Goal: Task Accomplishment & Management: Complete application form

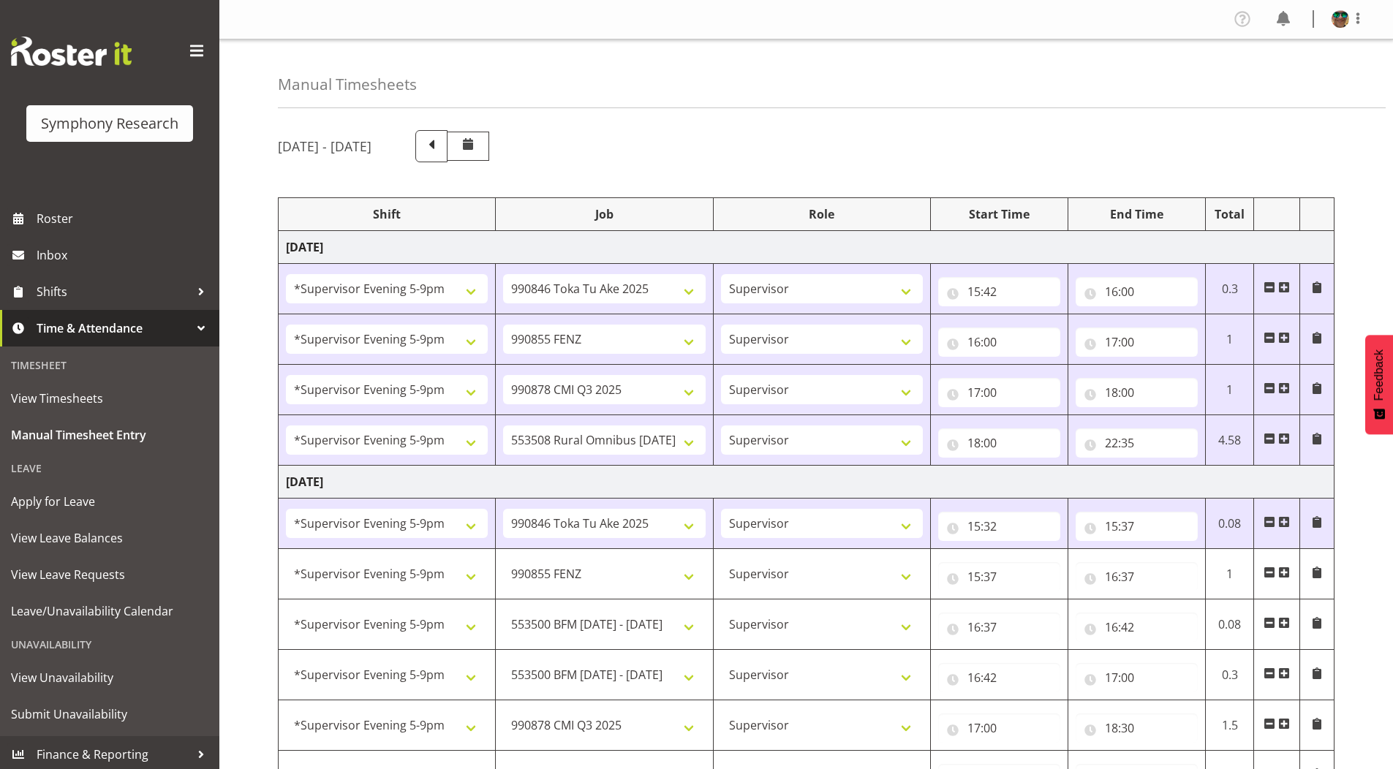
select select "2393"
select select "9426"
select select "2393"
select select "9636"
select select "2393"
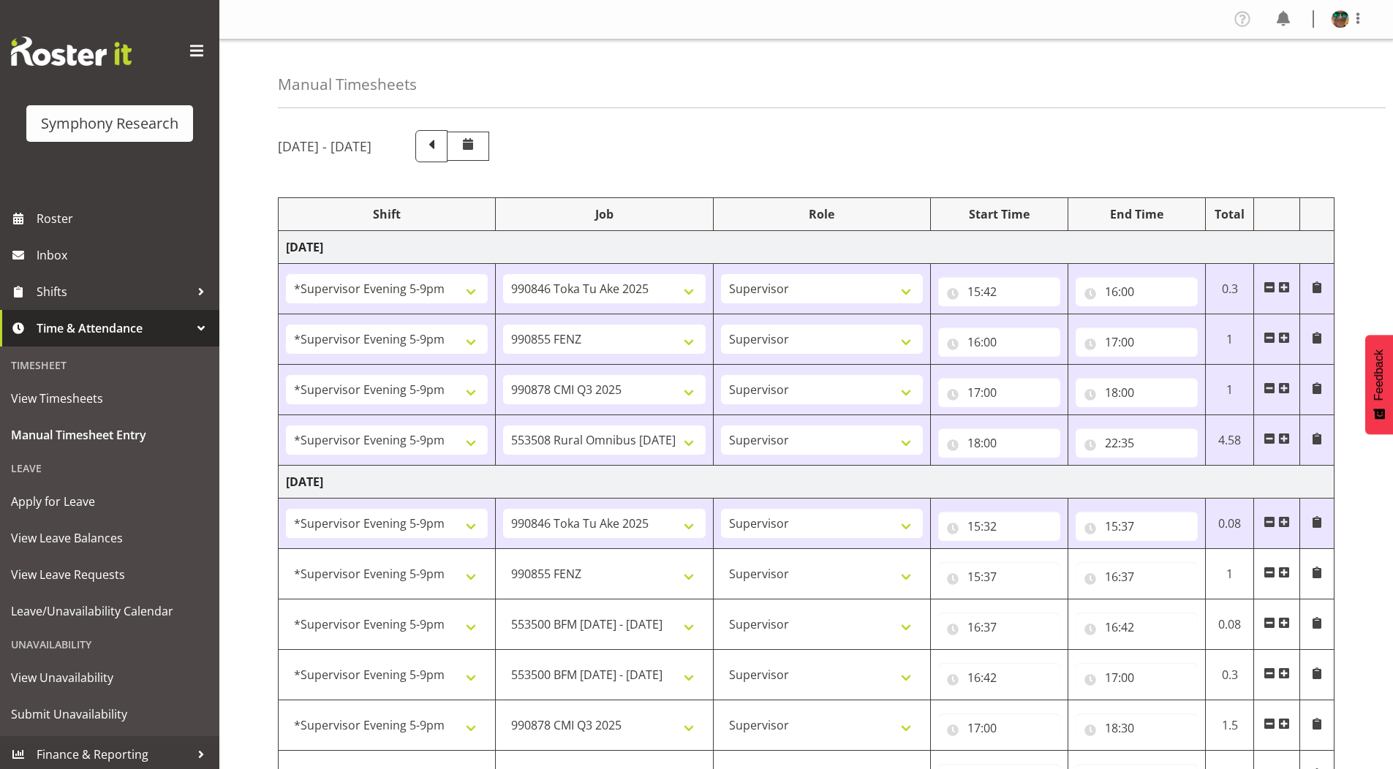
select select "10239"
select select "2393"
select select "10536"
select select "2393"
select select "9426"
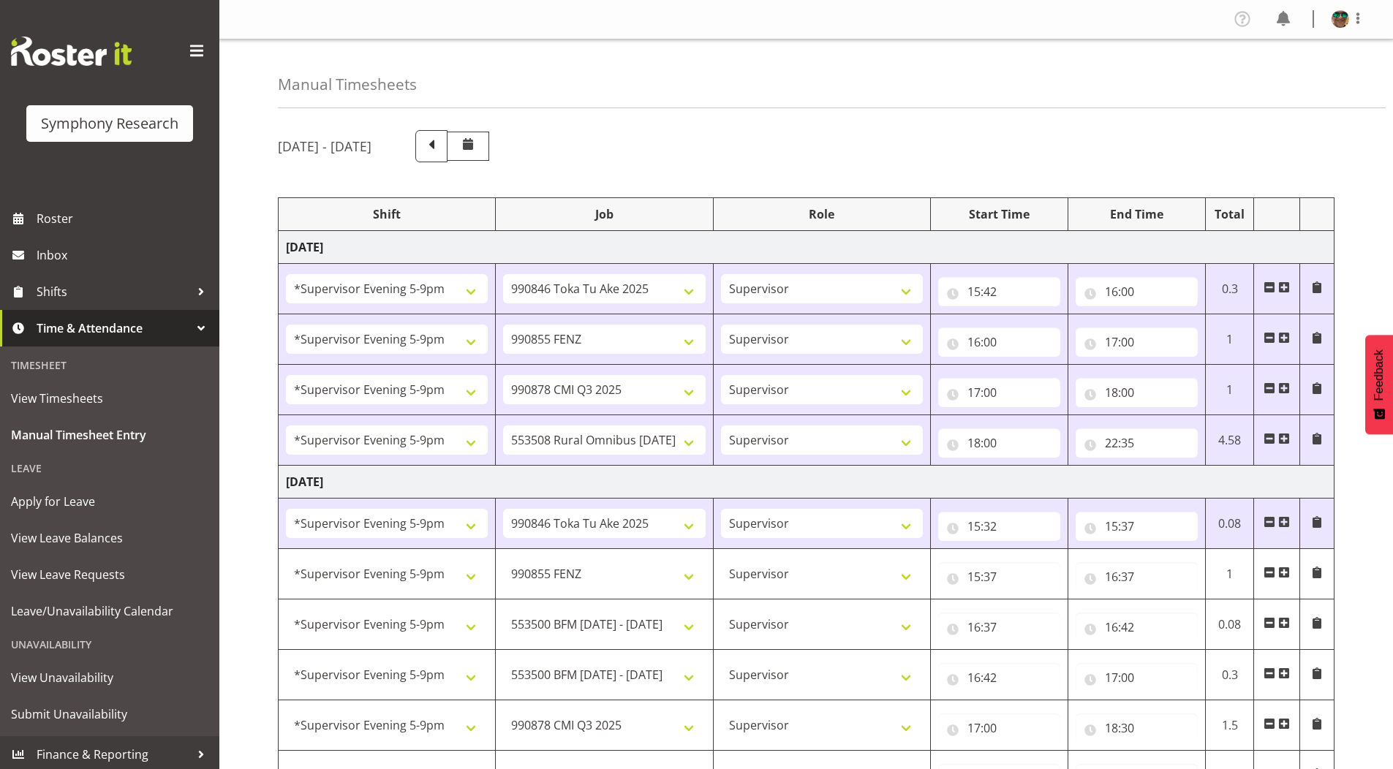
select select "2393"
select select "9636"
select select "2393"
select select "10242"
select select "2393"
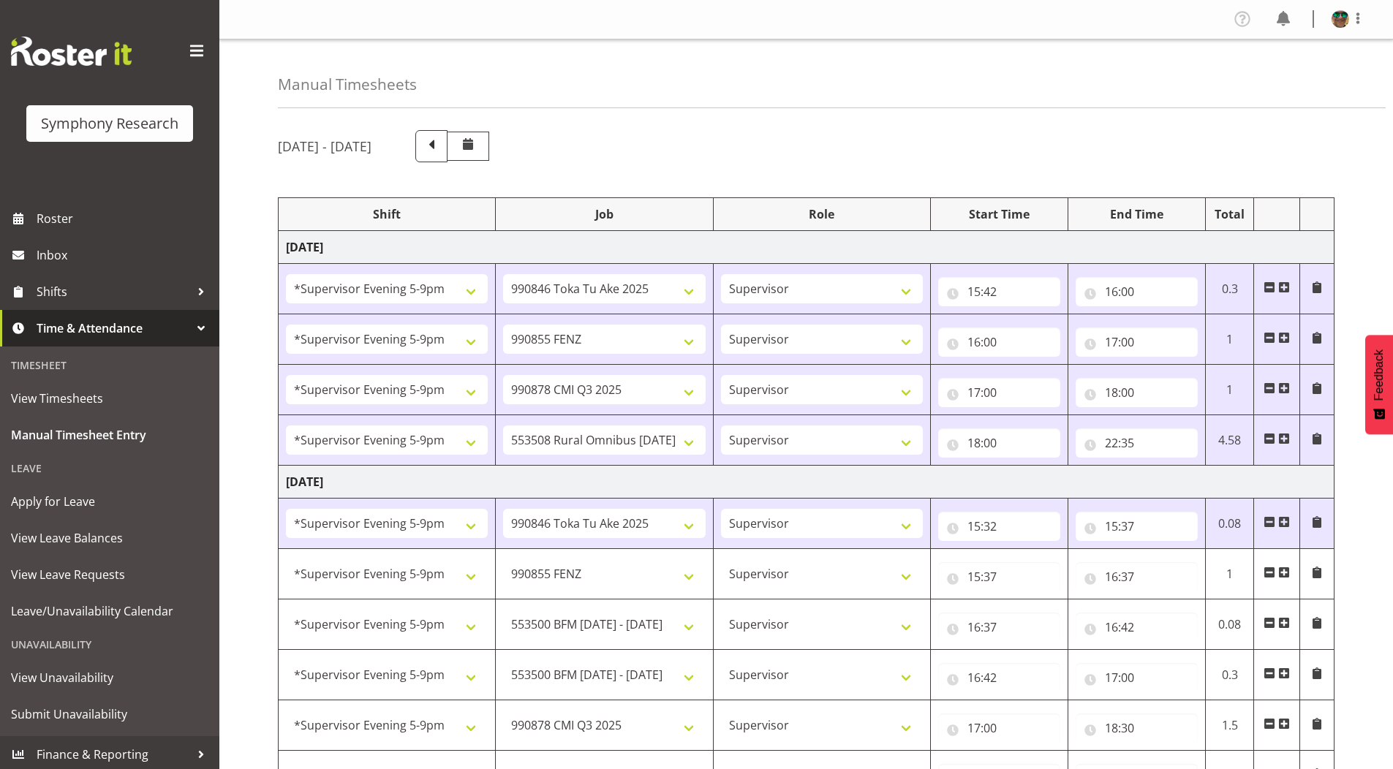
select select "10242"
select select "2393"
select select "10239"
select select "2393"
select select "10536"
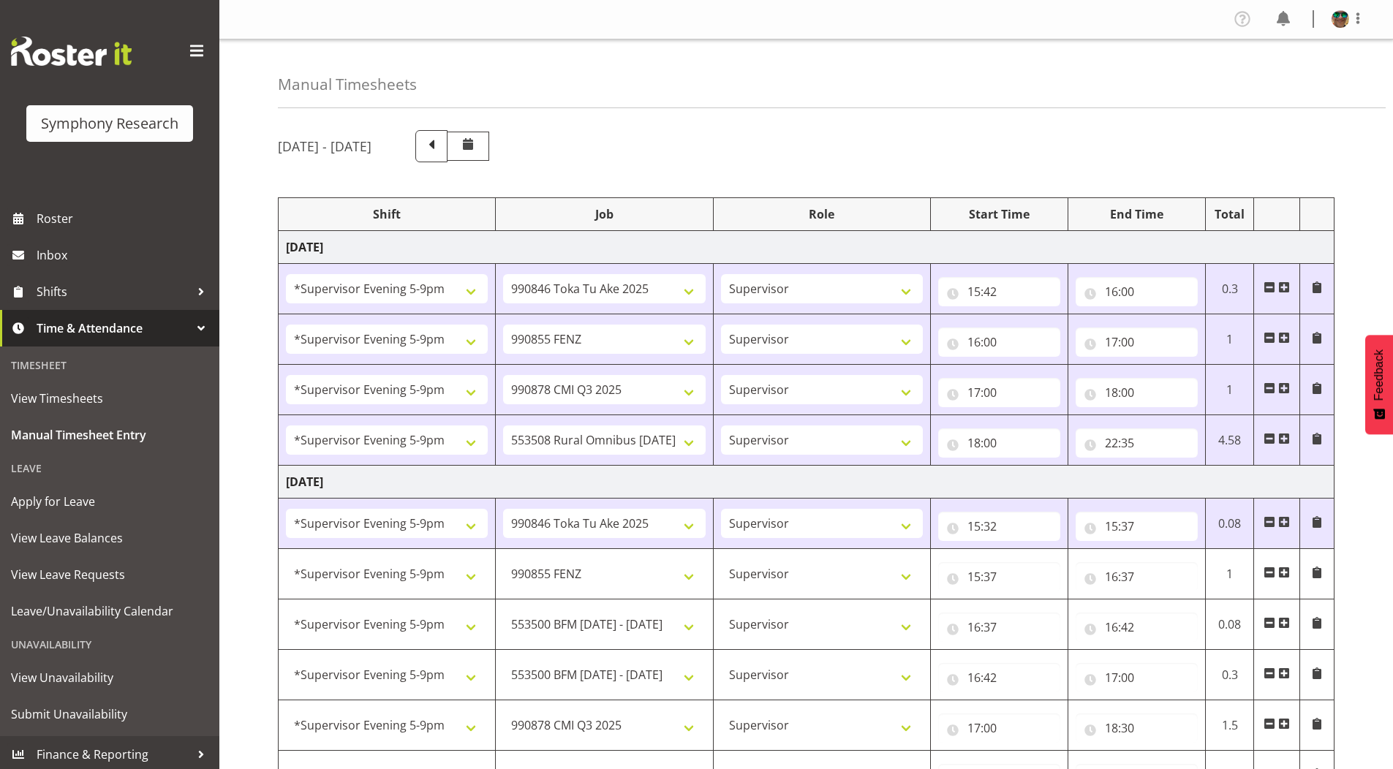
select select "22"
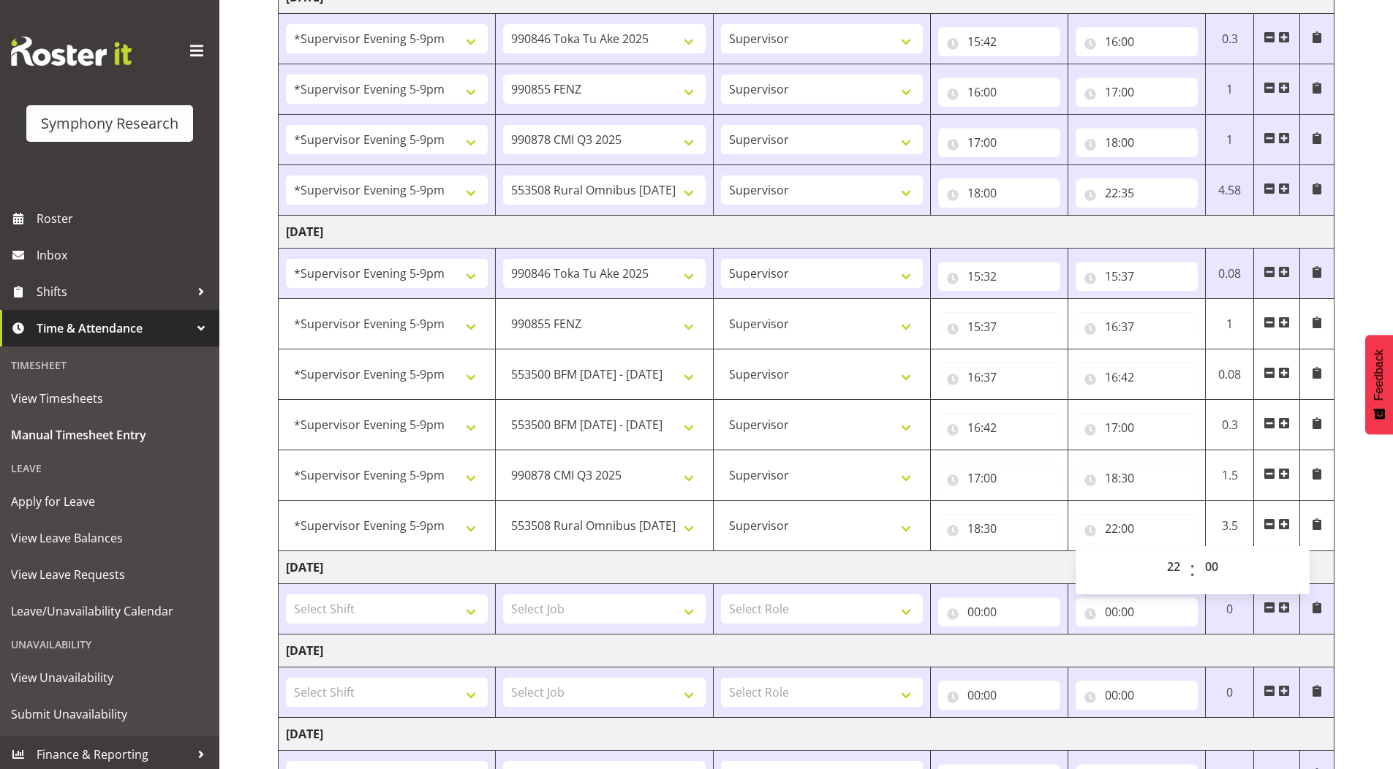
scroll to position [249, 0]
click at [1217, 570] on select "00 01 02 03 04 05 06 07 08 09 10 11 12 13 14 15 16 17 18 19 20 21 22 23 24 25 2…" at bounding box center [1213, 567] width 33 height 29
select select "38"
click at [1197, 553] on select "00 01 02 03 04 05 06 07 08 09 10 11 12 13 14 15 16 17 18 19 20 21 22 23 24 25 2…" at bounding box center [1213, 567] width 33 height 29
type input "22:38"
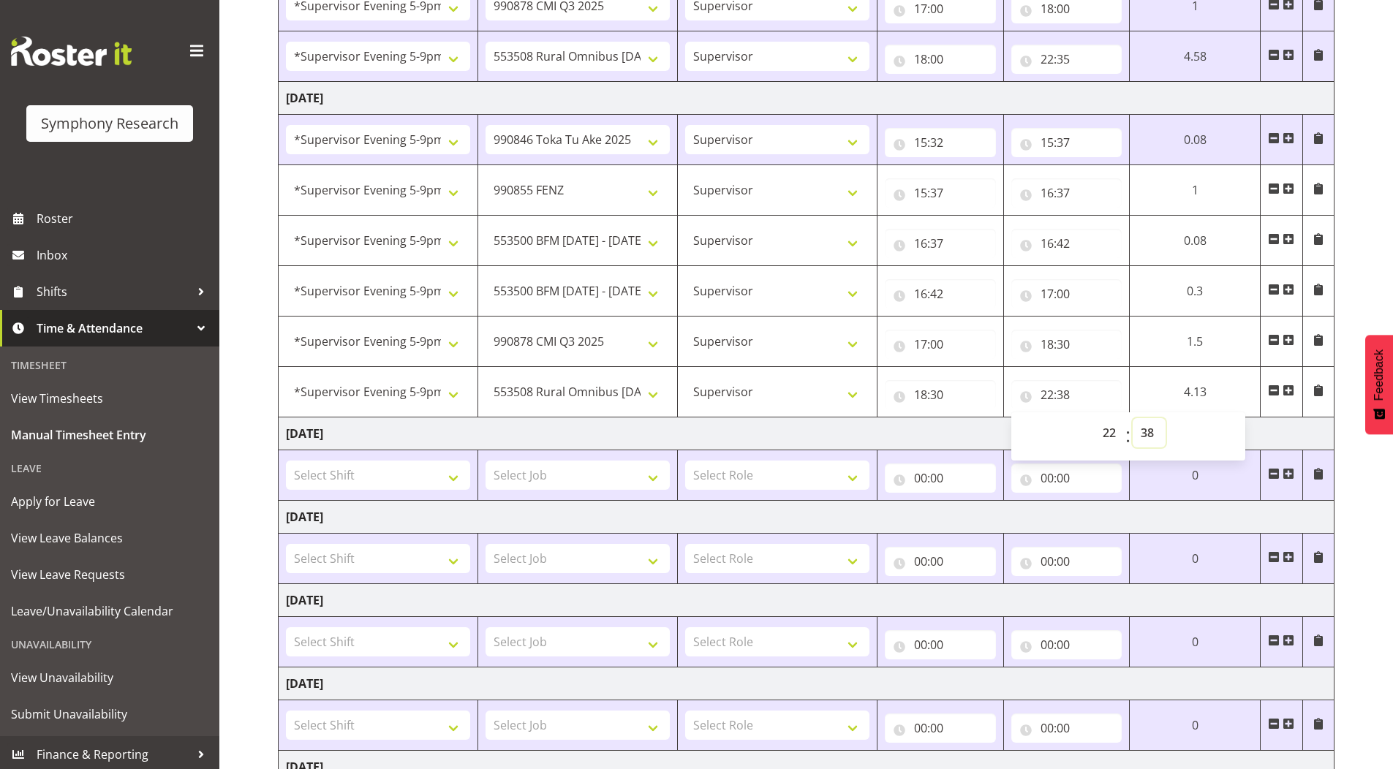
scroll to position [542, 0]
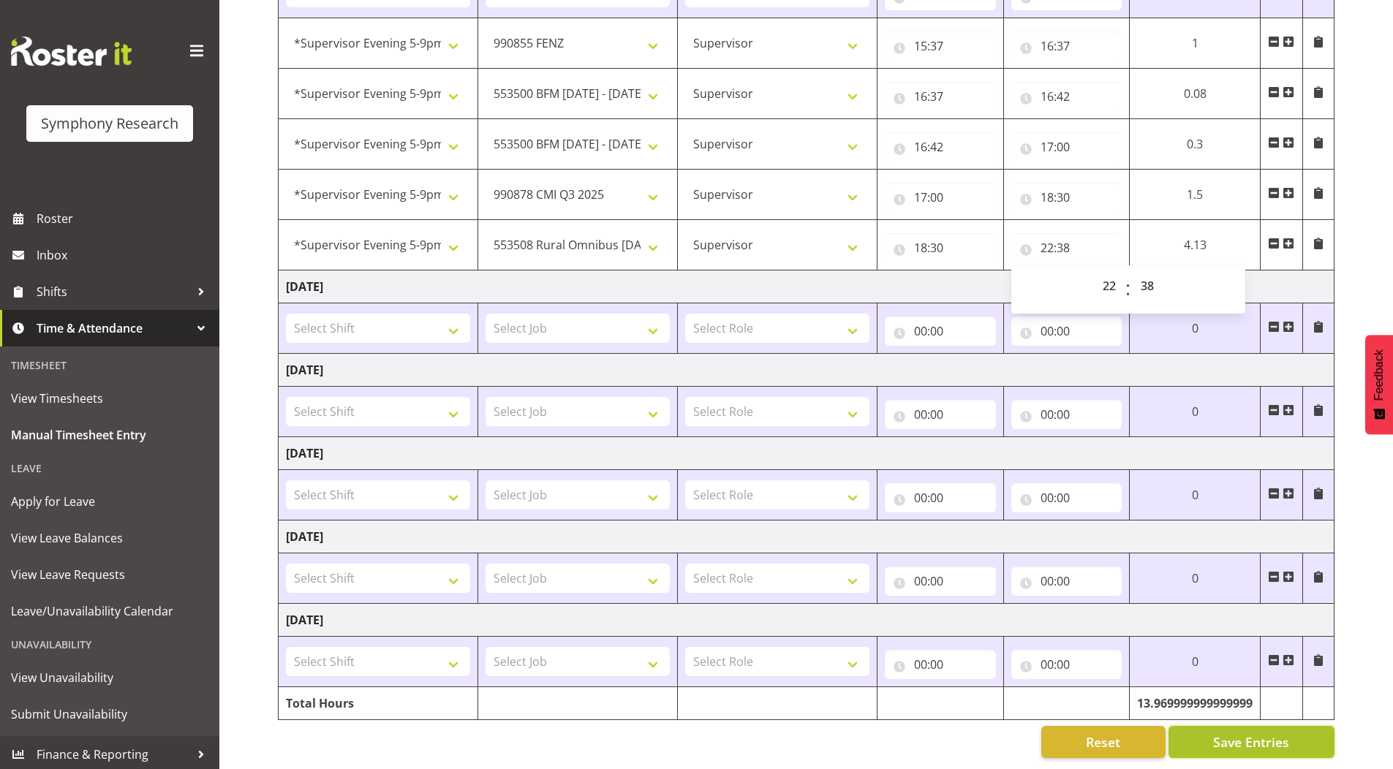
click at [1251, 738] on span "Save Entries" at bounding box center [1251, 742] width 76 height 19
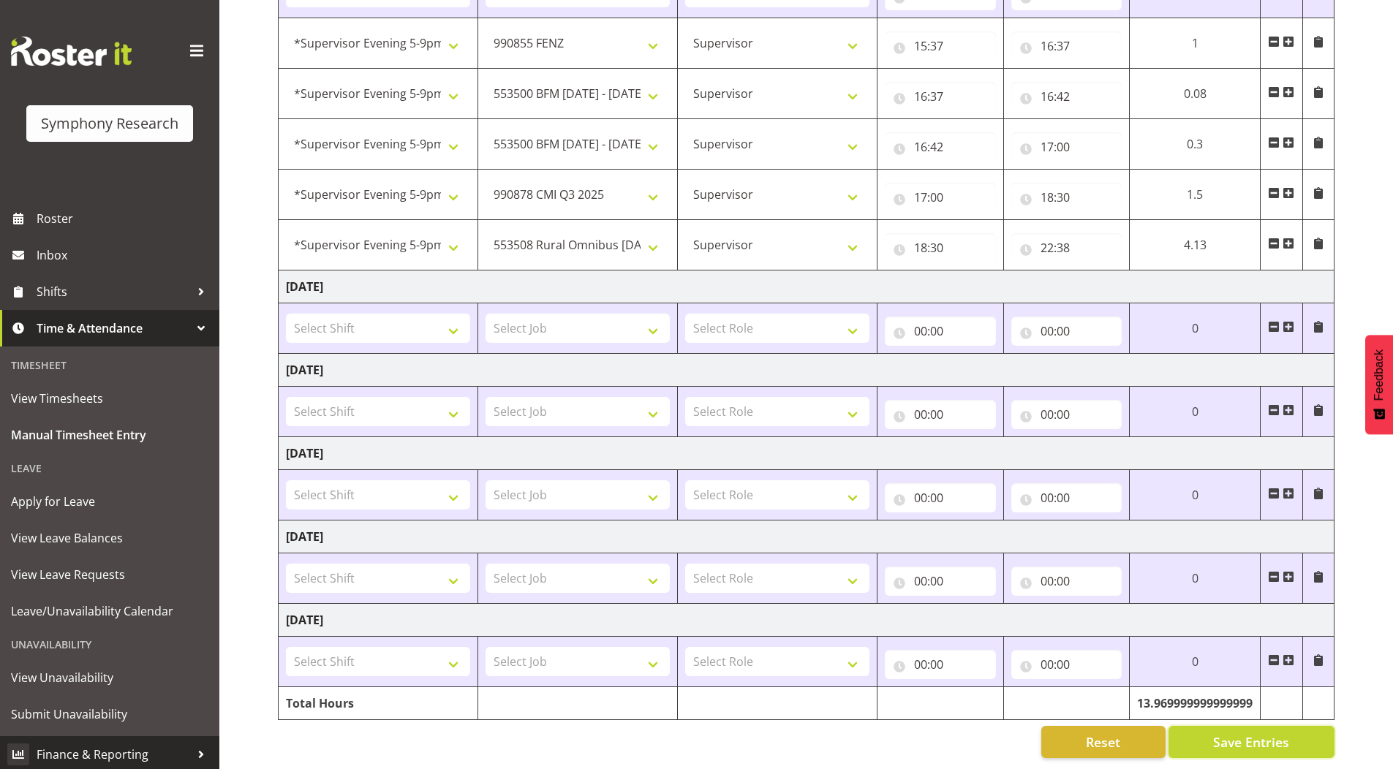
select select "9636"
type input "15:37"
type input "16:37"
select select "10242"
type input "16:37"
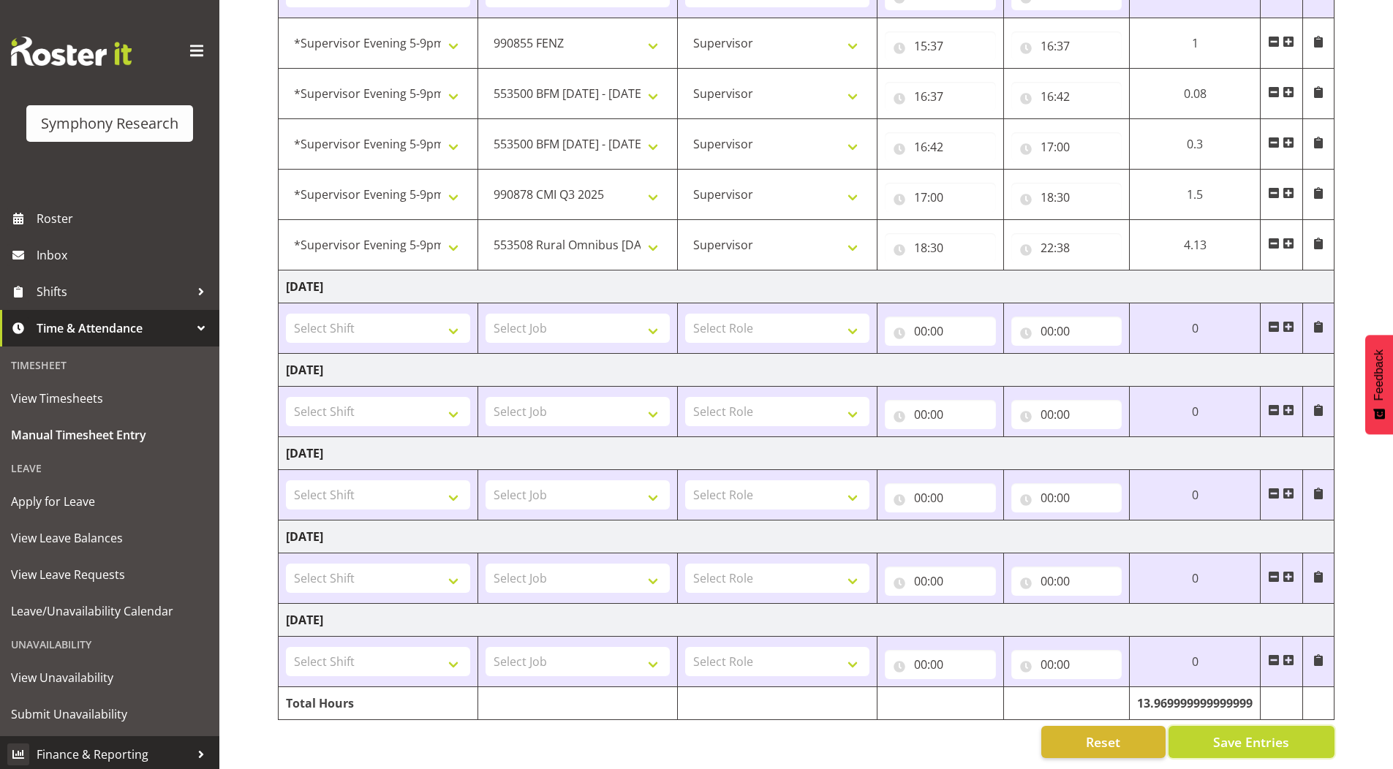
type input "16:42"
type input "17:00"
select select "10239"
type input "17:00"
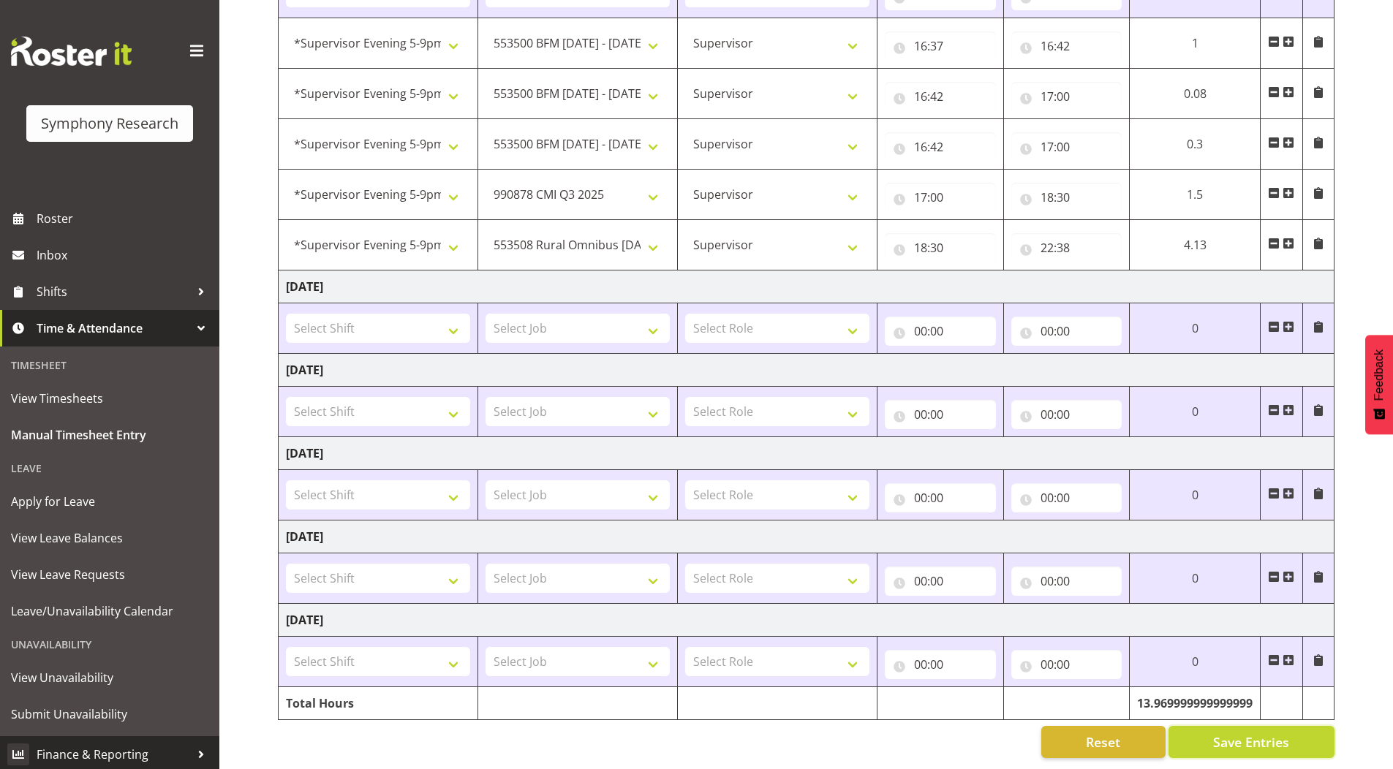
type input "18:30"
select select "10536"
type input "18:30"
type input "22:38"
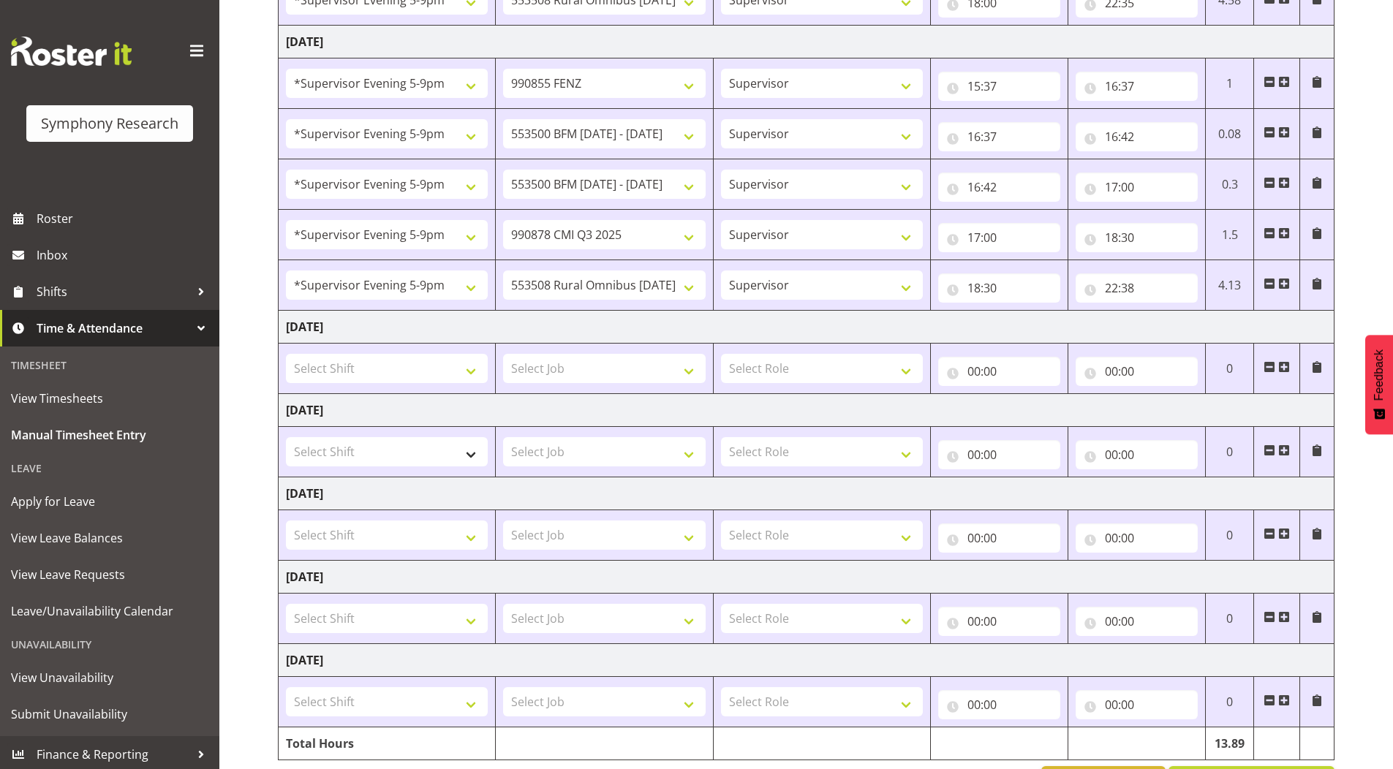
scroll to position [418, 0]
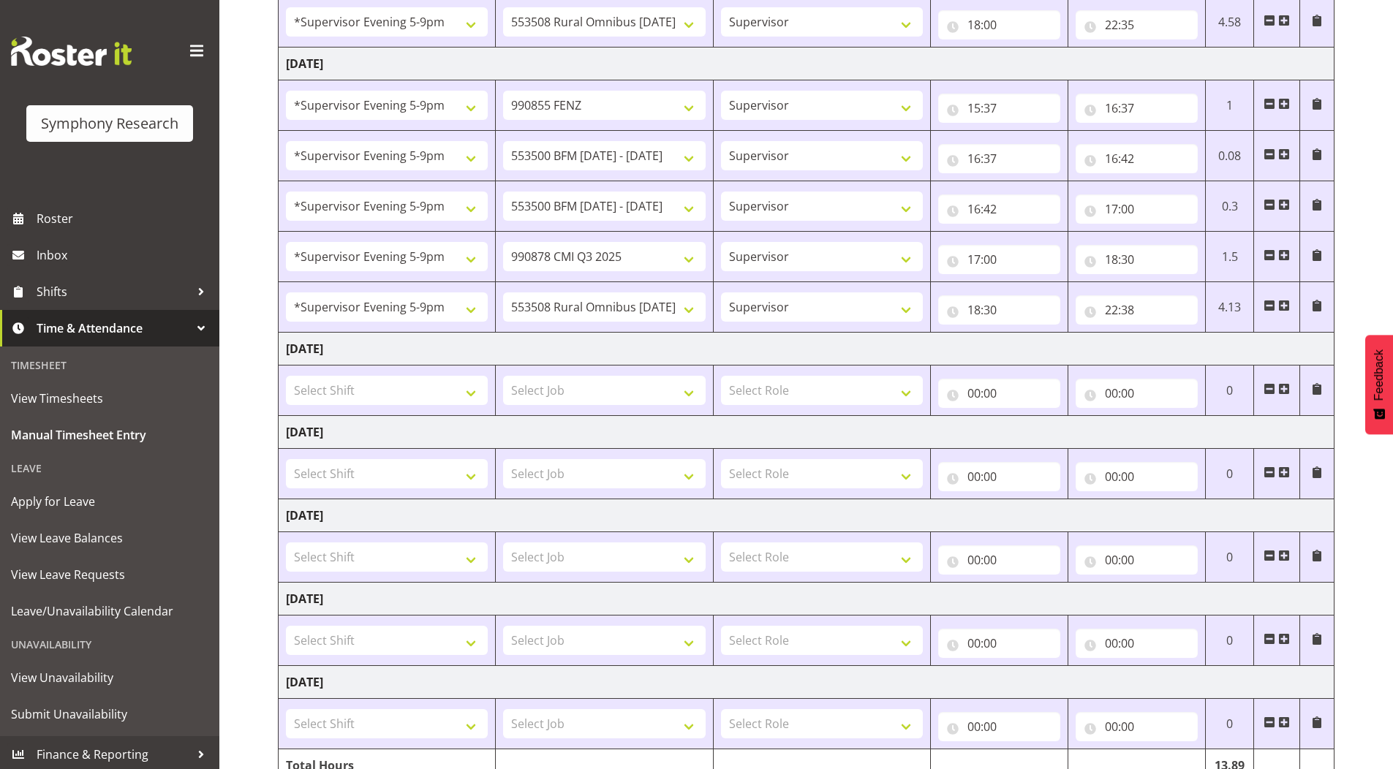
click at [1282, 307] on span at bounding box center [1285, 306] width 12 height 12
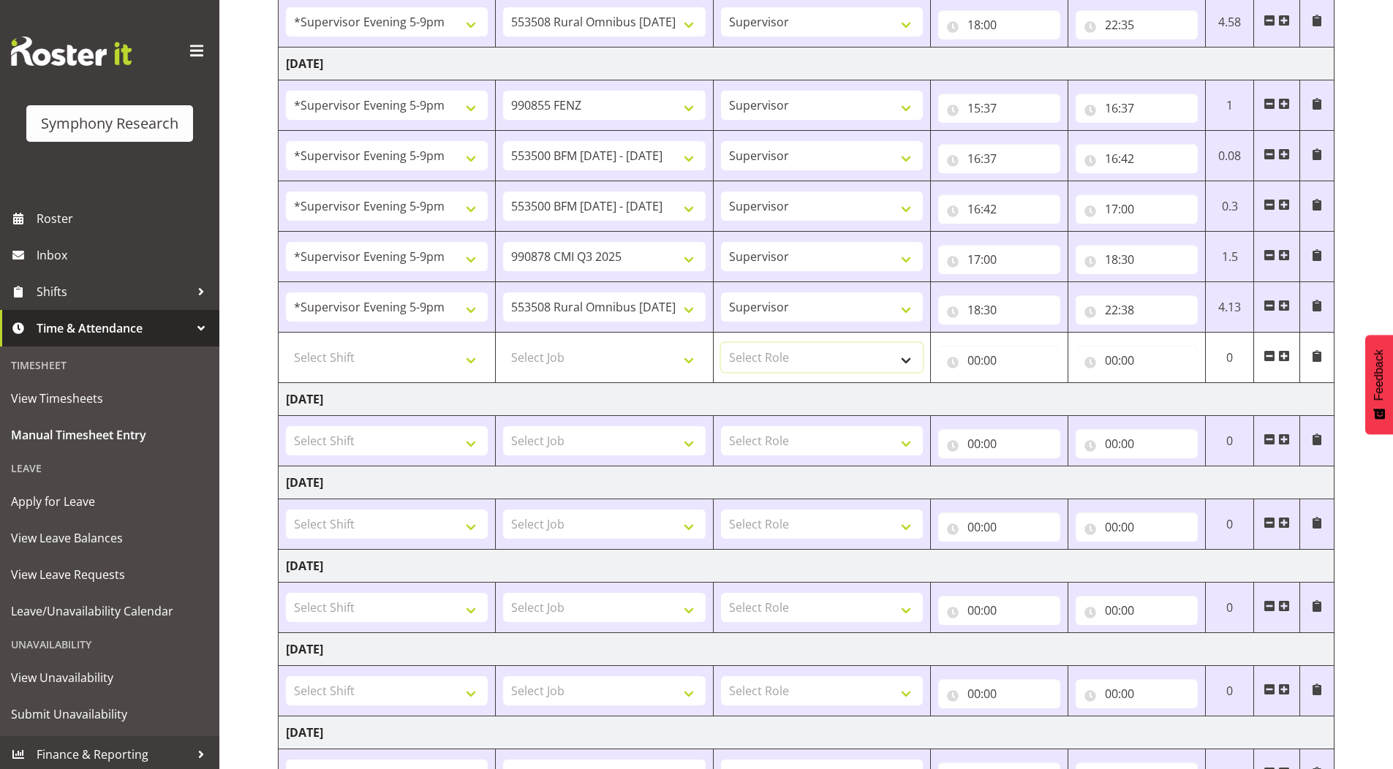
click at [901, 356] on select "Select Role Supervisor Briefing Interviewing" at bounding box center [822, 357] width 202 height 29
click at [721, 343] on select "Select Role Supervisor Briefing Interviewing" at bounding box center [822, 357] width 202 height 29
click at [797, 358] on select "Supervisor Briefing Interviewing" at bounding box center [822, 357] width 202 height 29
select select "45"
click at [721, 343] on select "Supervisor Briefing Interviewing" at bounding box center [822, 357] width 202 height 29
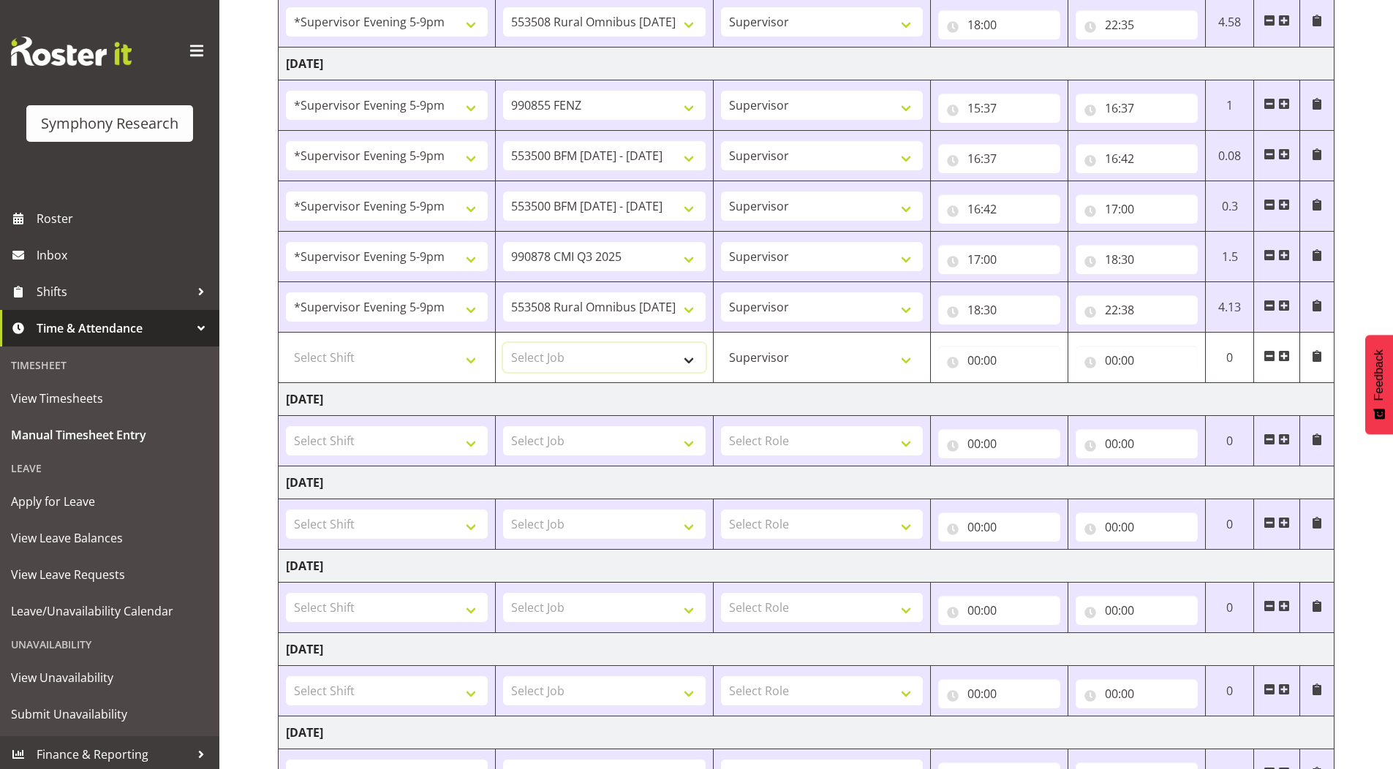
click at [587, 350] on select "Select Job 550060 IF Admin 553492 World Poll Aus Wave 2 Main 2025 553493 World …" at bounding box center [604, 357] width 202 height 29
select select "9426"
click at [503, 343] on select "Select Job 550060 IF Admin 553492 World Poll Aus Wave 2 Main 2025 553493 World …" at bounding box center [604, 357] width 202 height 29
click at [369, 361] on select "Select Shift !!Project Briefing (Job to be assigned) !!Weekend Residential (Ros…" at bounding box center [387, 357] width 202 height 29
select select "2393"
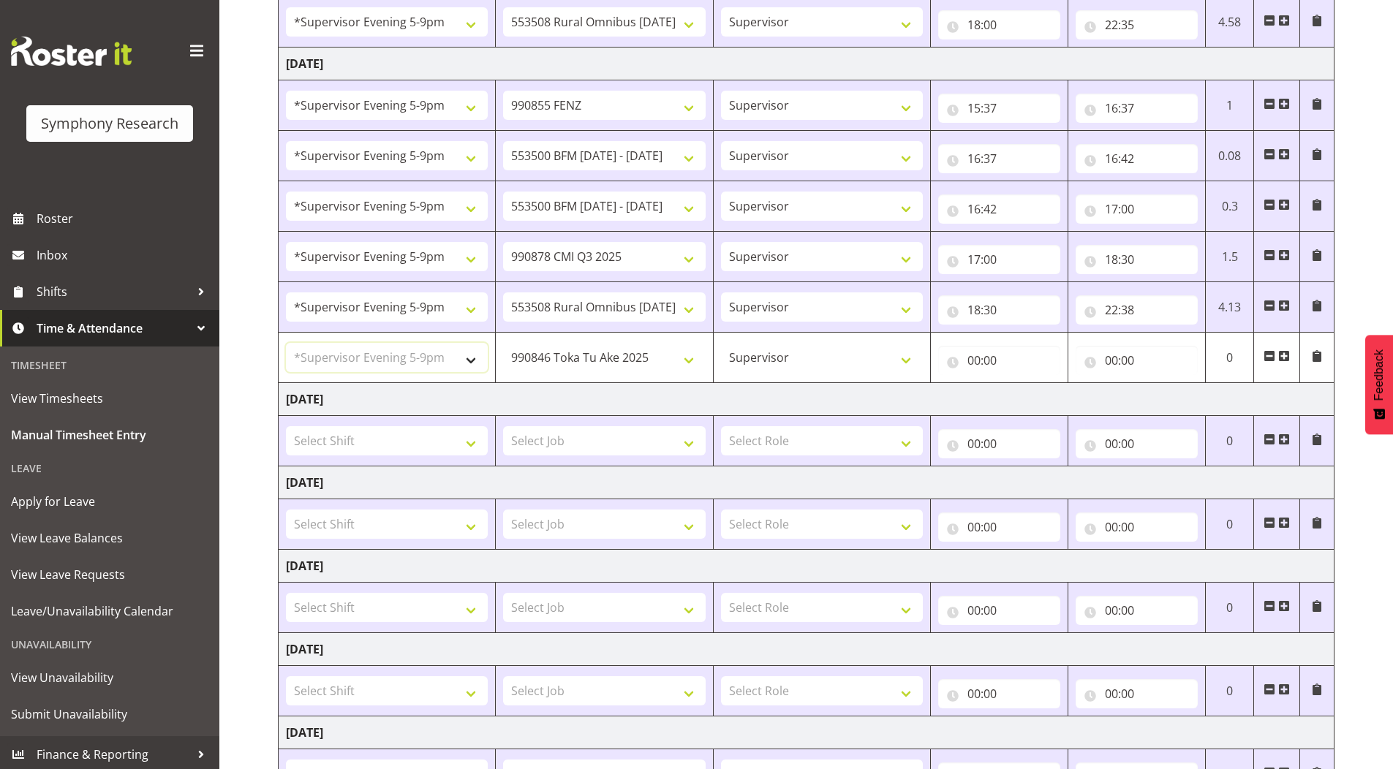
click at [286, 343] on select "Select Shift !!Project Briefing (Job to be assigned) !!Weekend Residential (Ros…" at bounding box center [387, 357] width 202 height 29
click at [1111, 361] on input "00:00" at bounding box center [1137, 360] width 122 height 29
click at [1177, 398] on select "00 01 02 03 04 05 06 07 08 09 10 11 12 13 14 15 16 17 18 19 20 21 22 23" at bounding box center [1175, 398] width 33 height 29
select select "22"
click at [1159, 384] on select "00 01 02 03 04 05 06 07 08 09 10 11 12 13 14 15 16 17 18 19 20 21 22 23" at bounding box center [1175, 398] width 33 height 29
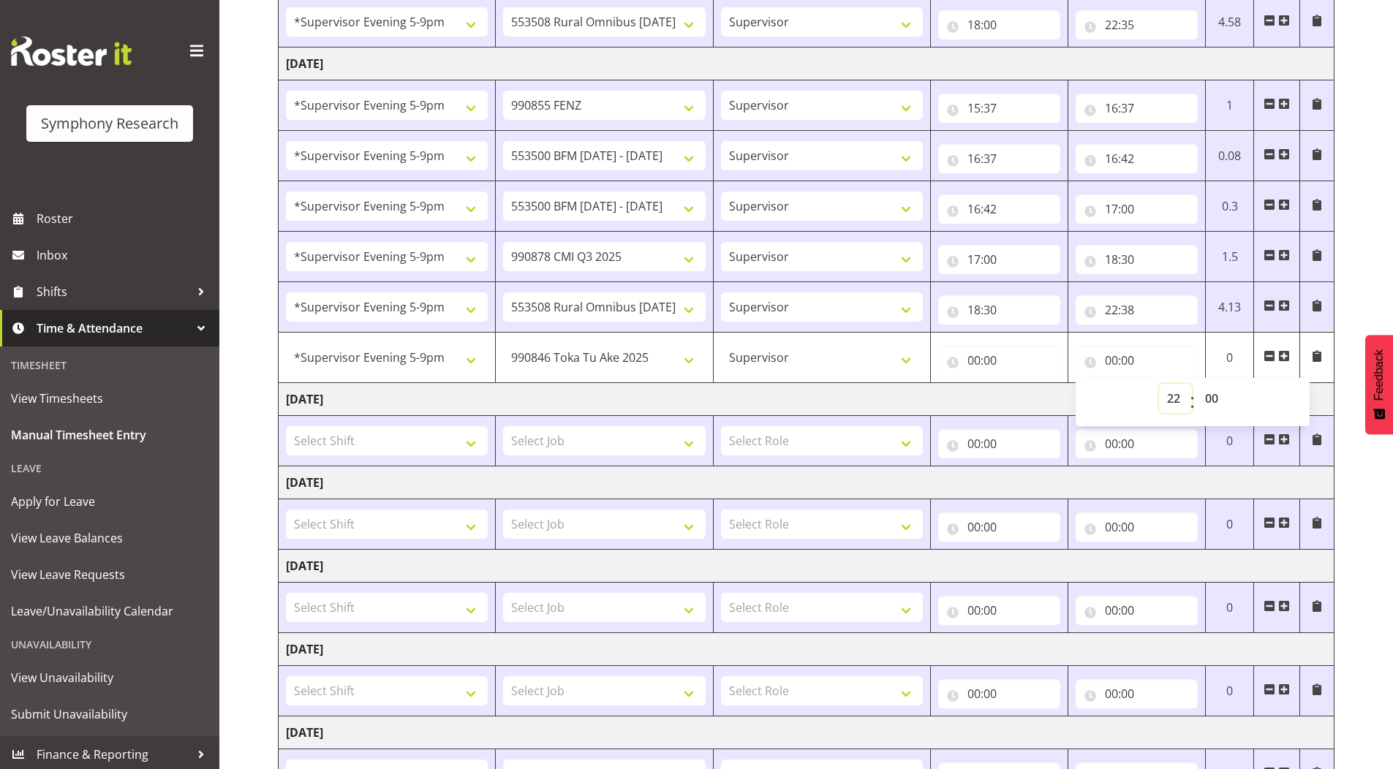
type input "22:00"
click at [1213, 399] on select "00 01 02 03 04 05 06 07 08 09 10 11 12 13 14 15 16 17 18 19 20 21 22 23 24 25 2…" at bounding box center [1213, 398] width 33 height 29
select select "40"
click at [1197, 384] on select "00 01 02 03 04 05 06 07 08 09 10 11 12 13 14 15 16 17 18 19 20 21 22 23 24 25 2…" at bounding box center [1213, 398] width 33 height 29
type input "22:40"
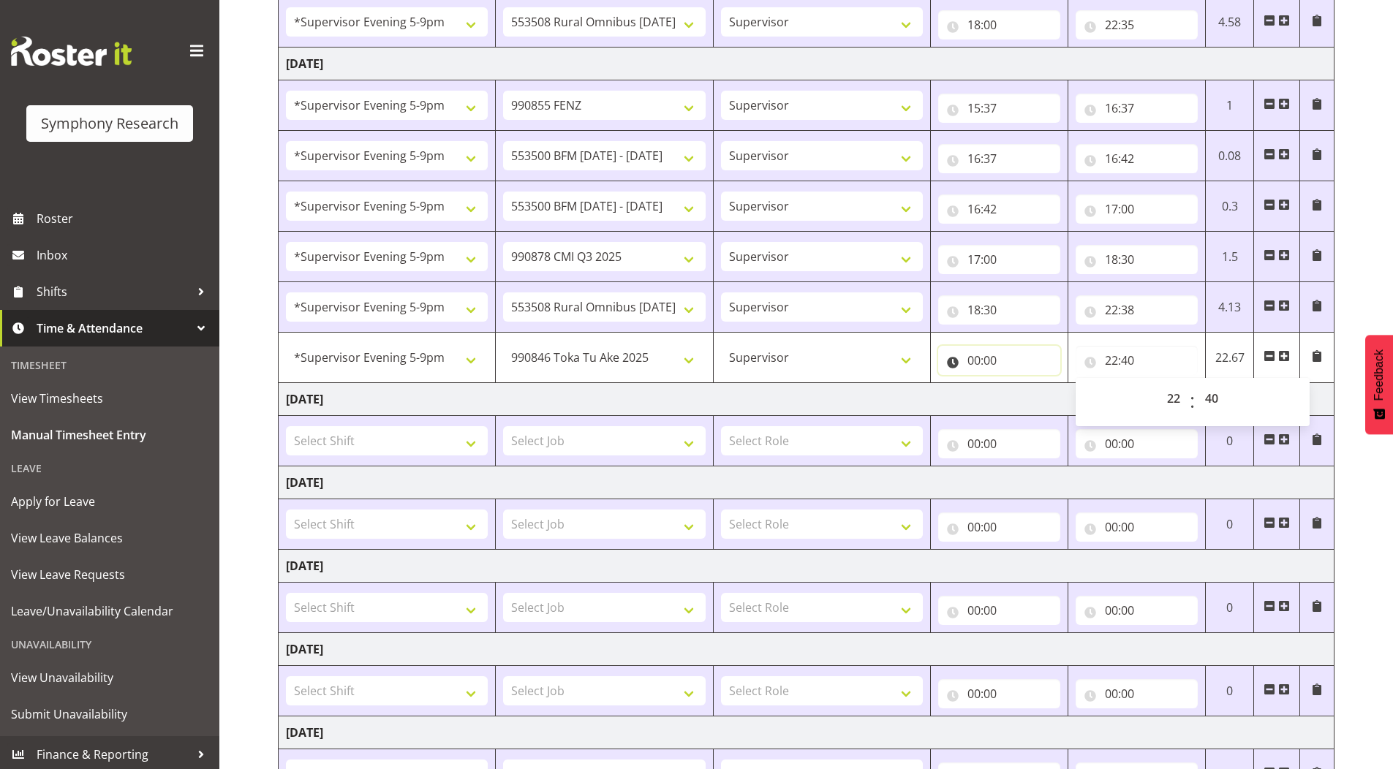
click at [968, 364] on input "00:00" at bounding box center [999, 360] width 122 height 29
click at [1028, 405] on select "00 01 02 03 04 05 06 07 08 09 10 11 12 13 14 15 16 17 18 19 20 21 22 23" at bounding box center [1038, 398] width 33 height 29
select select "22"
click at [1022, 384] on select "00 01 02 03 04 05 06 07 08 09 10 11 12 13 14 15 16 17 18 19 20 21 22 23" at bounding box center [1038, 398] width 33 height 29
type input "22:00"
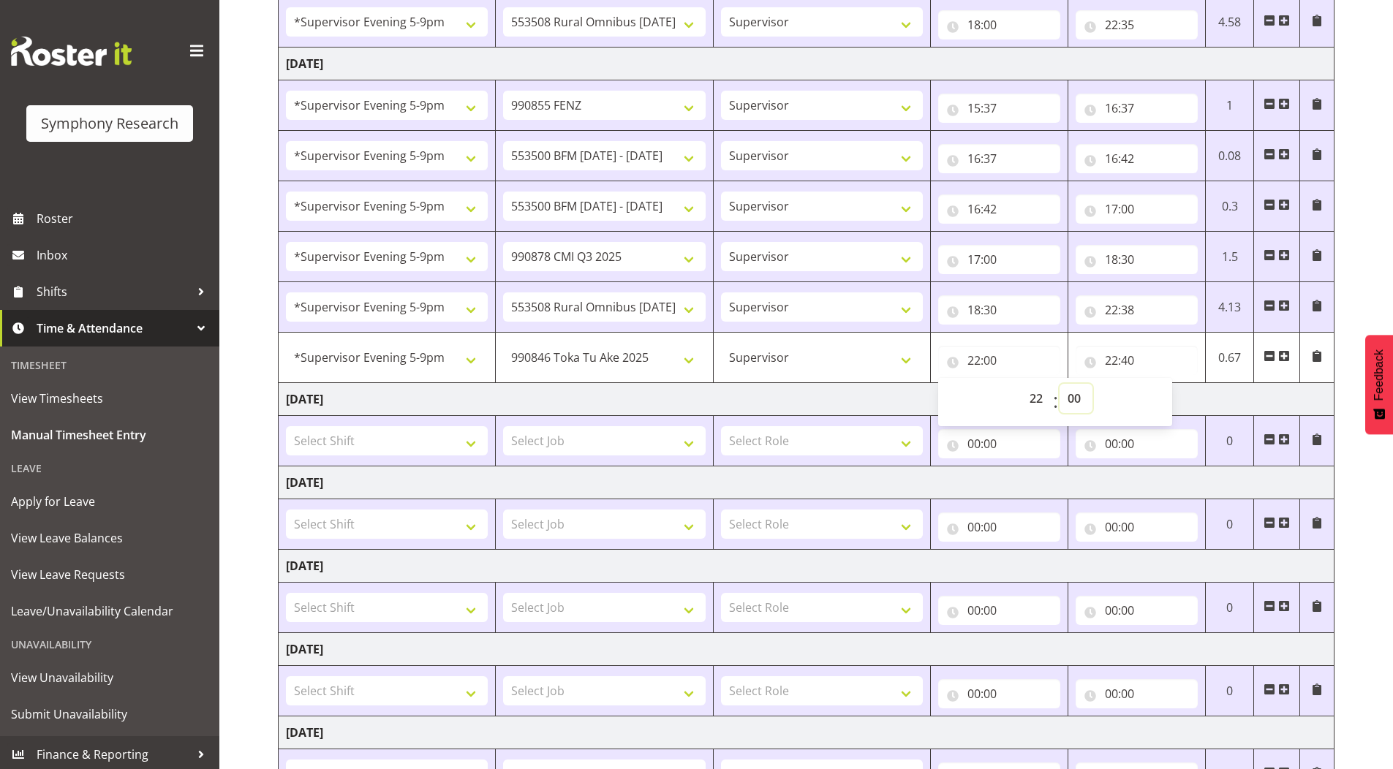
click at [1074, 396] on select "00 01 02 03 04 05 06 07 08 09 10 11 12 13 14 15 16 17 18 19 20 21 22 23 24 25 2…" at bounding box center [1076, 398] width 33 height 29
select select "35"
click at [1060, 384] on select "00 01 02 03 04 05 06 07 08 09 10 11 12 13 14 15 16 17 18 19 20 21 22 23 24 25 2…" at bounding box center [1076, 398] width 33 height 29
type input "22:35"
click at [1129, 312] on input "22:38" at bounding box center [1137, 309] width 122 height 29
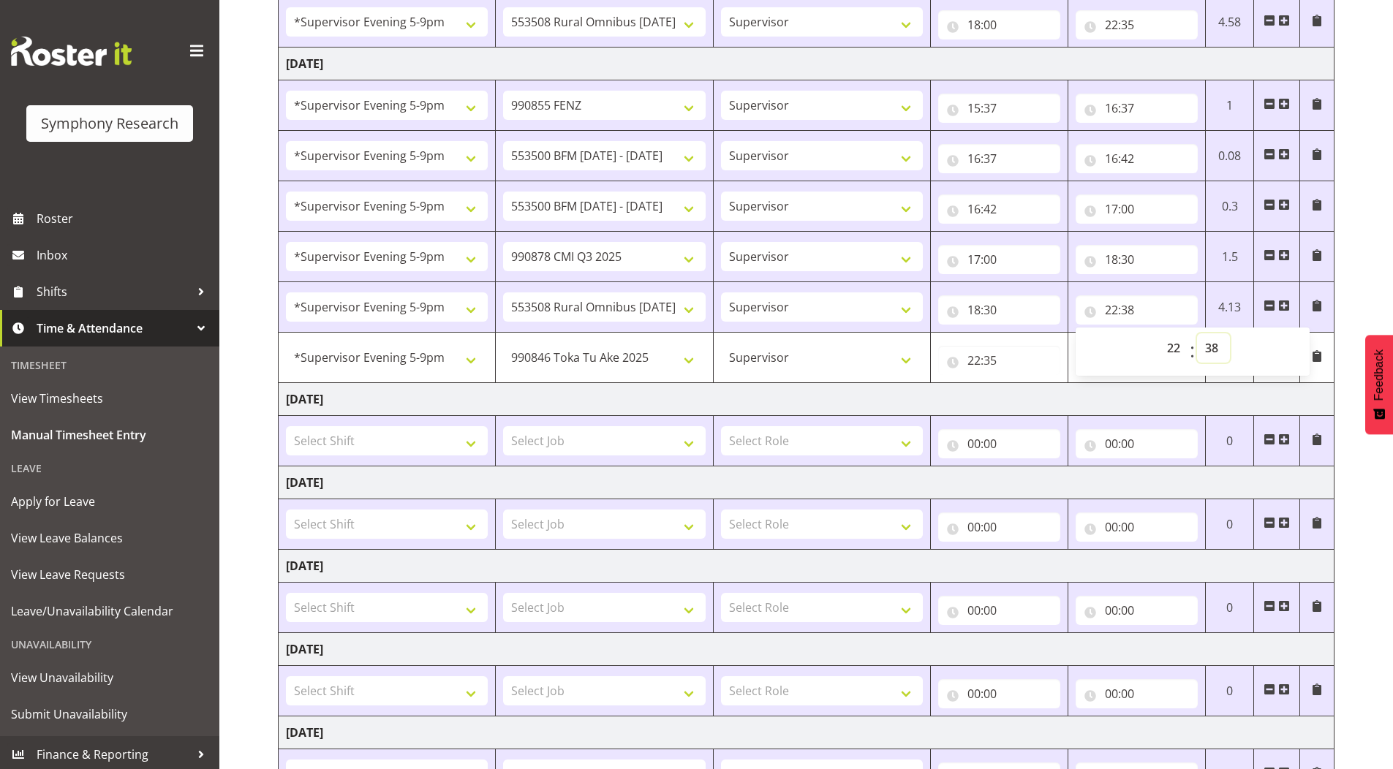
click at [1202, 349] on select "00 01 02 03 04 05 06 07 08 09 10 11 12 13 14 15 16 17 18 19 20 21 22 23 24 25 2…" at bounding box center [1213, 348] width 33 height 29
select select "35"
click at [1197, 334] on select "00 01 02 03 04 05 06 07 08 09 10 11 12 13 14 15 16 17 18 19 20 21 22 23 24 25 2…" at bounding box center [1213, 348] width 33 height 29
type input "22:35"
click at [1377, 228] on div "[DATE] - [DATE] Shift Job Role Start Time End Time Total [DATE] !!Project Brief…" at bounding box center [835, 291] width 1115 height 1181
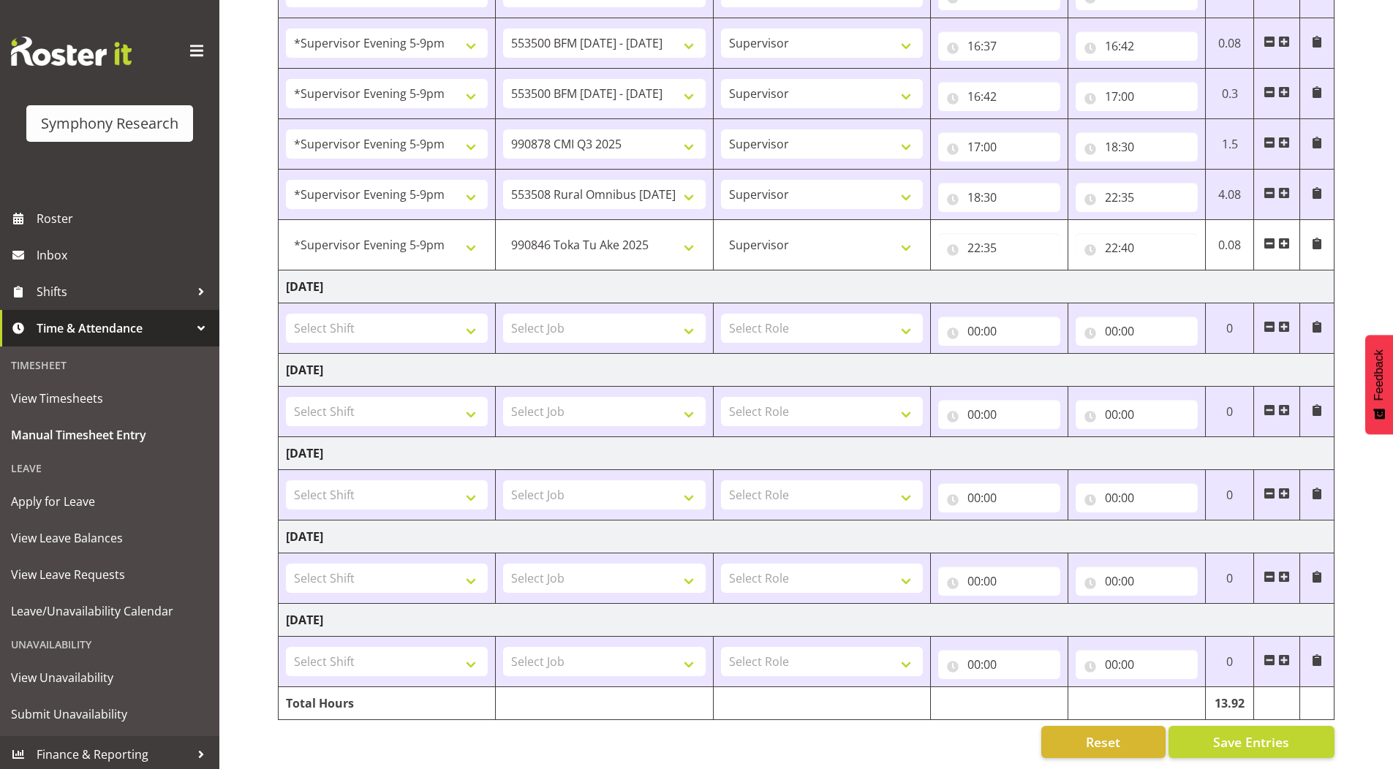
scroll to position [542, 0]
click at [1204, 726] on button "Save Entries" at bounding box center [1252, 742] width 166 height 32
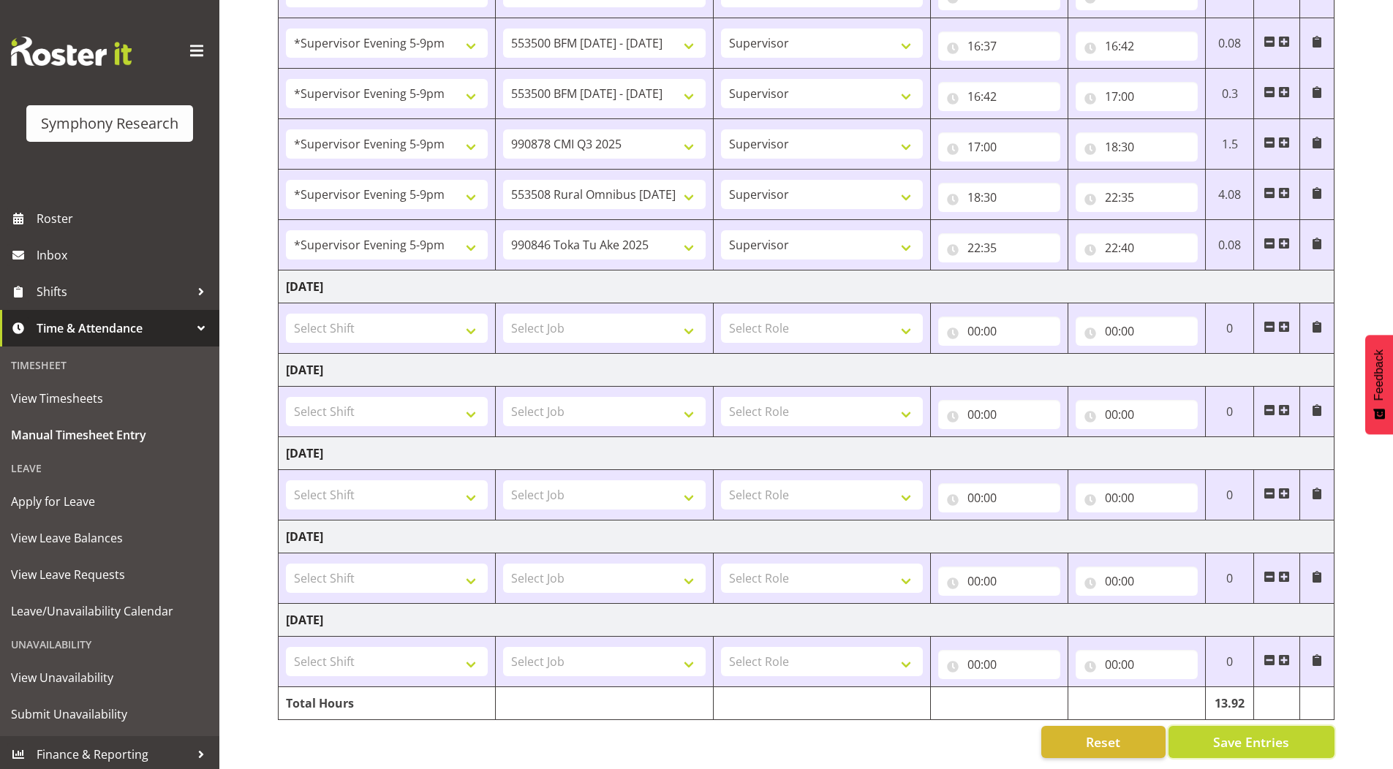
drag, startPoint x: 1241, startPoint y: 731, endPoint x: 1160, endPoint y: 652, distance: 113.3
click at [1241, 733] on span "Save Entries" at bounding box center [1251, 742] width 76 height 19
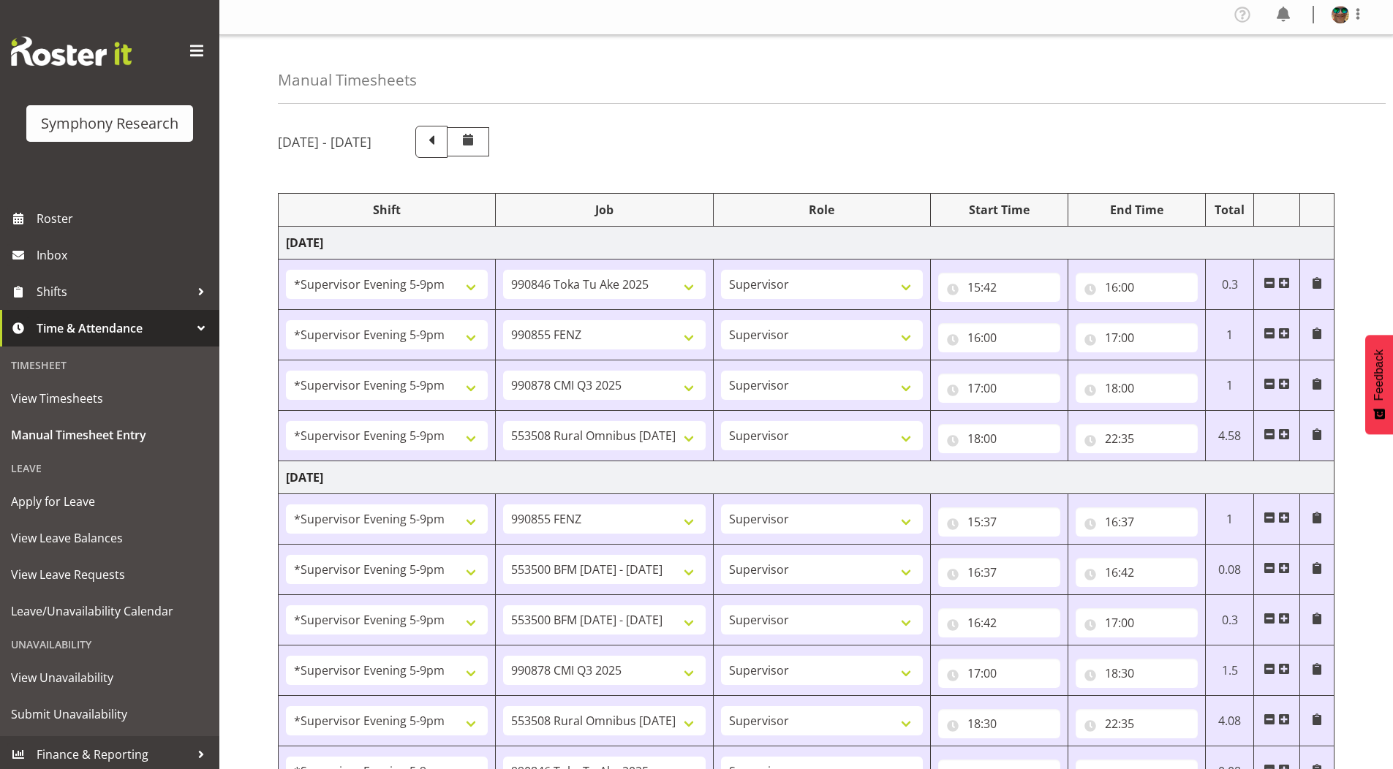
scroll to position [0, 0]
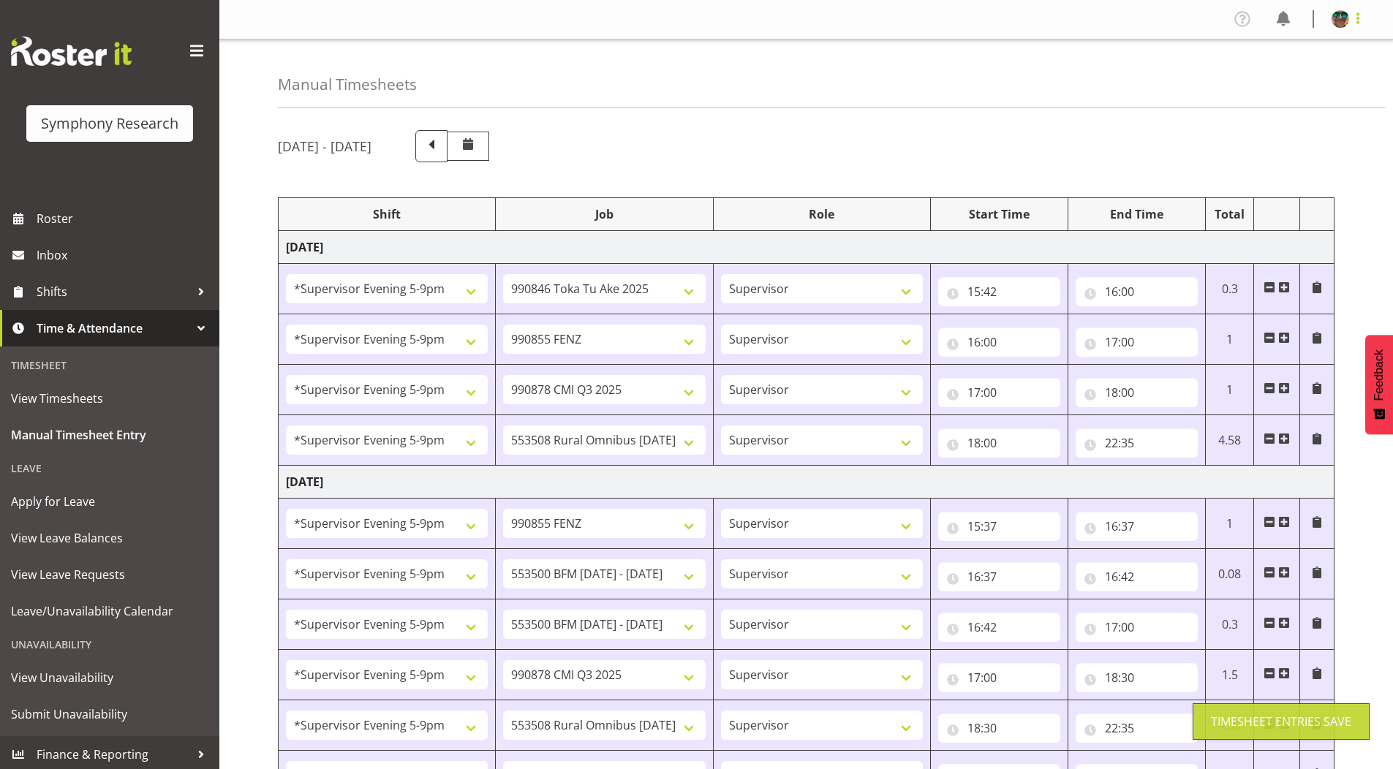
click at [1359, 26] on span at bounding box center [1358, 19] width 18 height 18
click at [1286, 78] on link "Log Out" at bounding box center [1297, 77] width 140 height 26
